Goal: Information Seeking & Learning: Learn about a topic

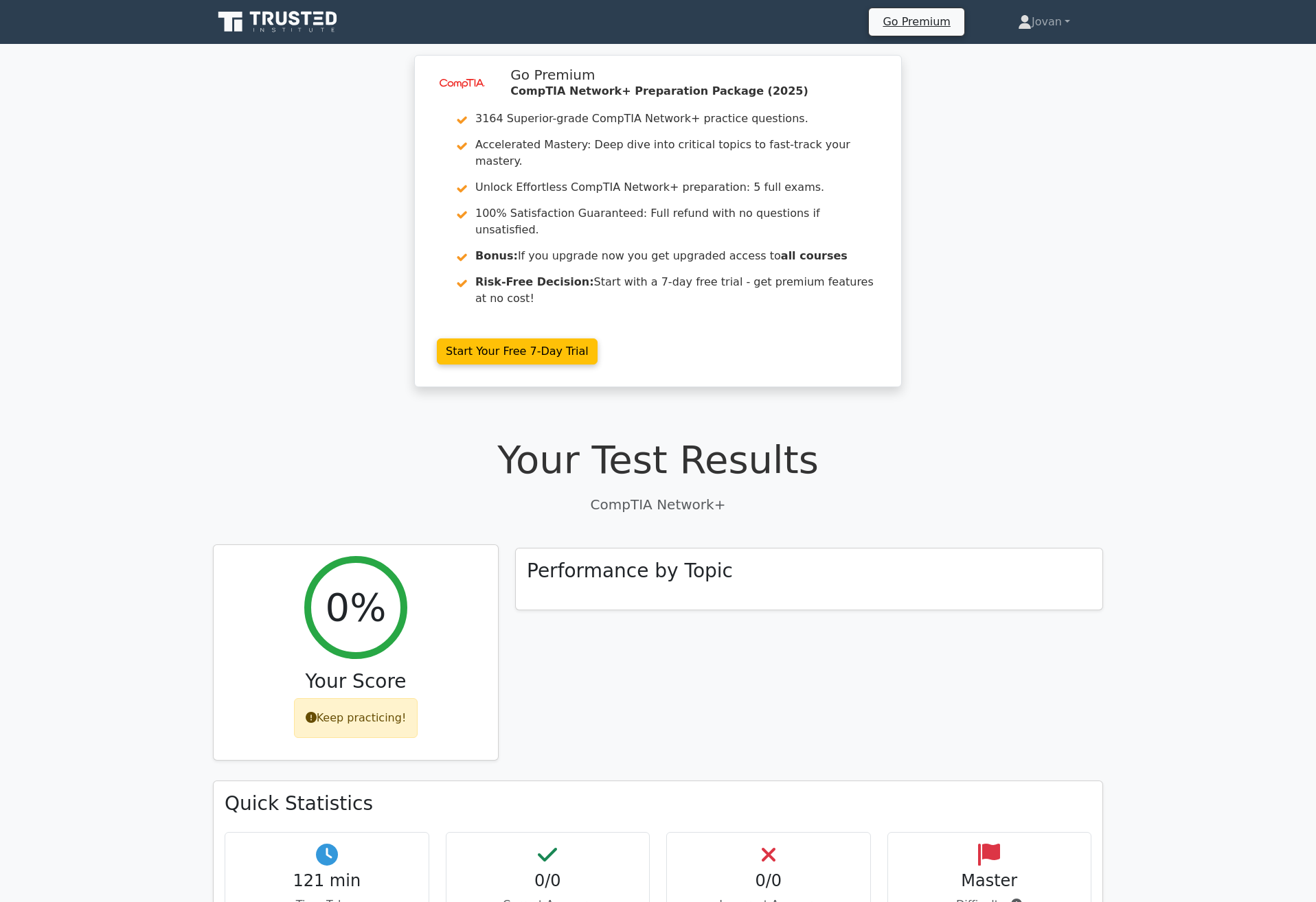
click at [314, 546] on div "0% Your Score Keep practicing!" at bounding box center [356, 653] width 284 height 216
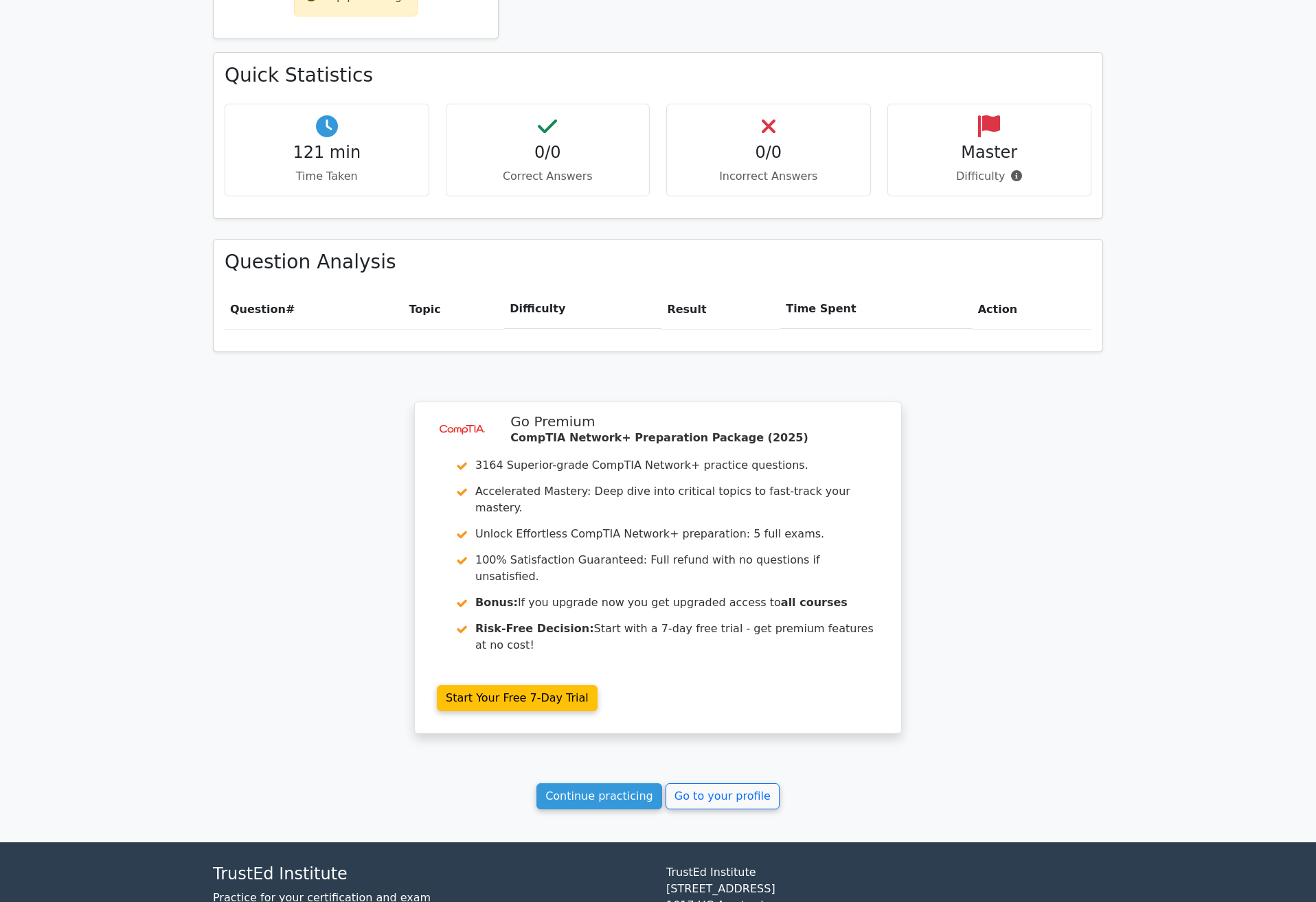
scroll to position [729, 0]
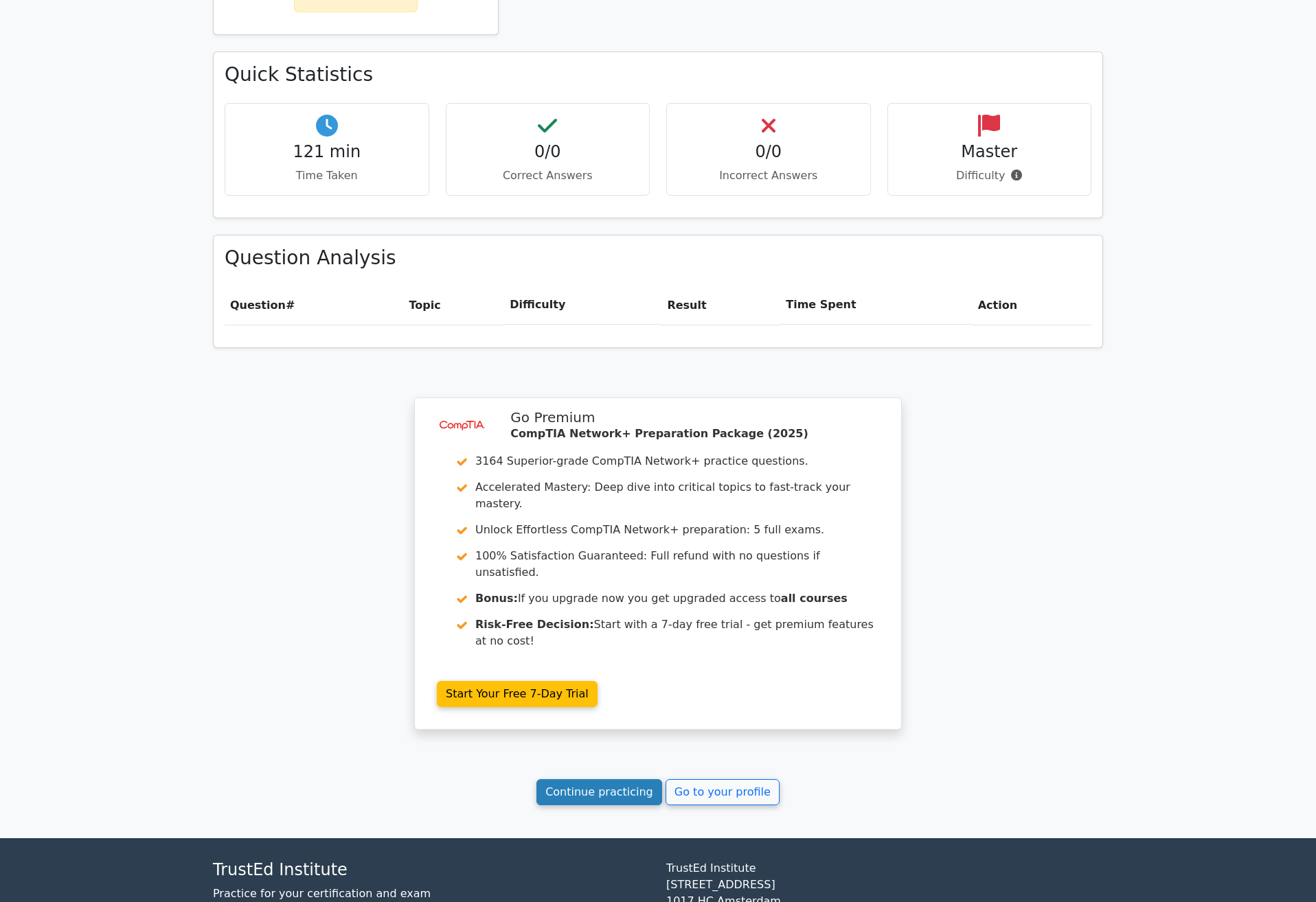
click at [611, 779] on link "Continue practicing" at bounding box center [600, 792] width 126 height 26
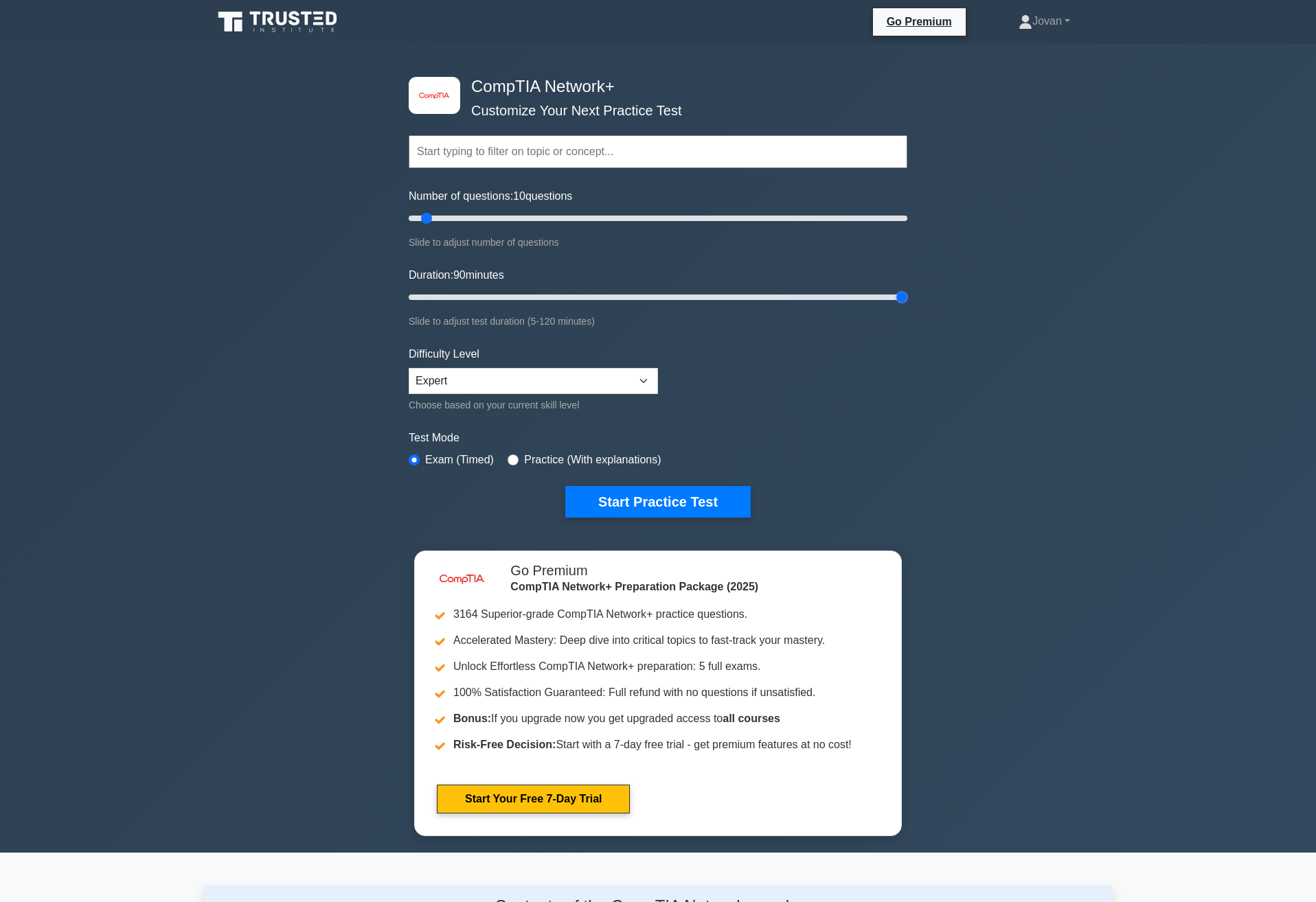
drag, startPoint x: 441, startPoint y: 300, endPoint x: 881, endPoint y: 307, distance: 440.1
type input "120"
click at [907, 306] on input "Duration: 90 minutes" at bounding box center [658, 297] width 499 height 16
drag, startPoint x: 550, startPoint y: 227, endPoint x: 699, endPoint y: 219, distance: 149.2
click at [699, 219] on div "Number of questions: 10 questions Slide to adjust number of questions" at bounding box center [658, 219] width 499 height 62
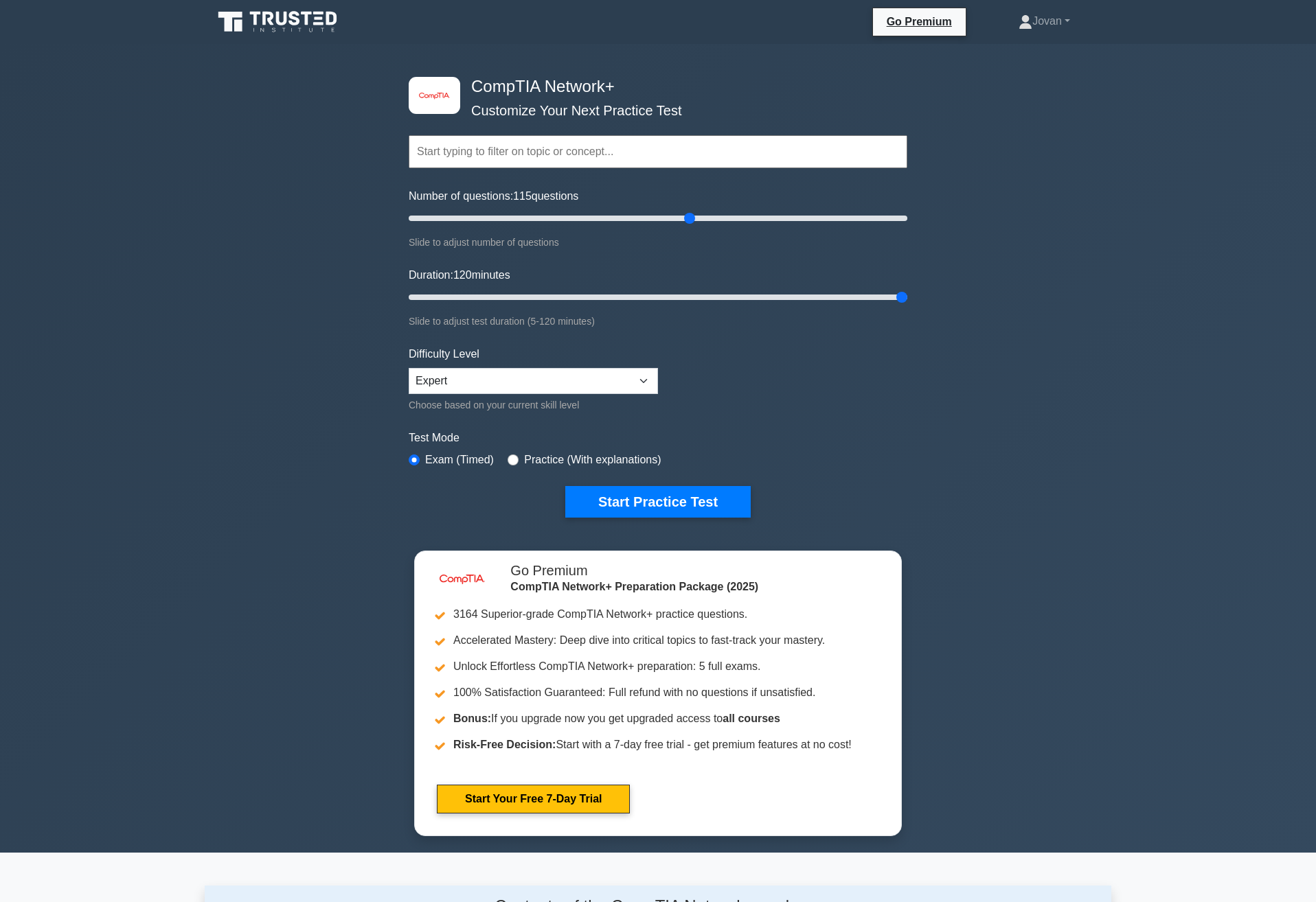
click at [913, 226] on div "image/svg+xml CompTIA Network+ Customize Your Next Practice Test Topics Network…" at bounding box center [658, 297] width 515 height 506
click at [908, 223] on div "image/svg+xml CompTIA Network+ Customize Your Next Practice Test Topics Network…" at bounding box center [658, 297] width 515 height 506
type input "200"
click at [902, 220] on input "Number of questions: 115 questions" at bounding box center [658, 217] width 499 height 16
click at [702, 503] on button "Start Practice Test" at bounding box center [657, 502] width 185 height 32
